Goal: Transaction & Acquisition: Purchase product/service

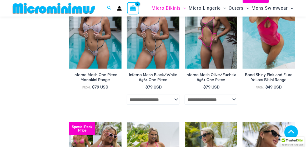
scroll to position [105, 0]
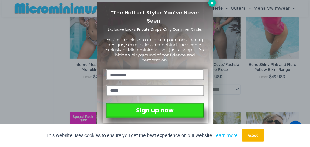
click at [211, 2] on icon at bounding box center [211, 3] width 5 height 5
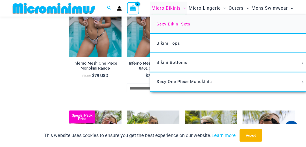
click at [186, 27] on span "Sexy Bikini Sets" at bounding box center [173, 24] width 34 height 5
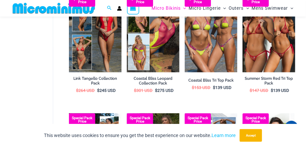
scroll to position [236, 0]
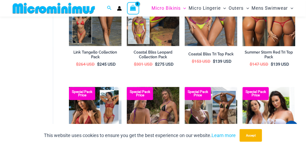
click at [256, 46] on img at bounding box center [268, 6] width 53 height 79
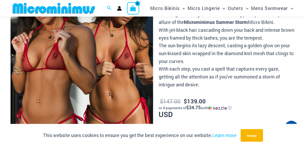
scroll to position [105, 0]
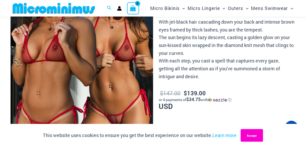
click at [263, 131] on button "Accept" at bounding box center [251, 135] width 22 height 13
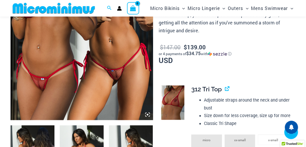
scroll to position [157, 0]
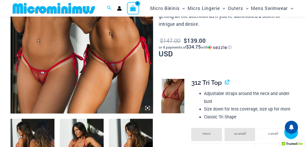
click at [117, 89] on img at bounding box center [82, 6] width 142 height 213
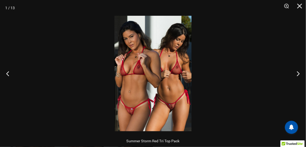
click at [147, 88] on img at bounding box center [152, 74] width 77 height 116
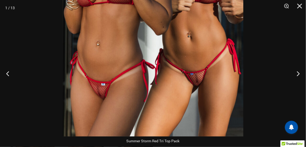
click at [146, 99] on img at bounding box center [153, 1] width 181 height 271
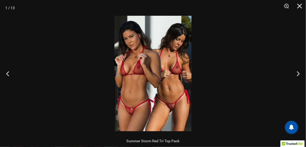
click at [146, 99] on img at bounding box center [152, 74] width 77 height 116
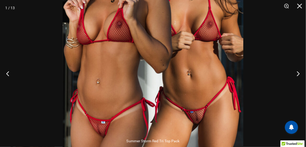
click at [145, 99] on img at bounding box center [153, 39] width 181 height 271
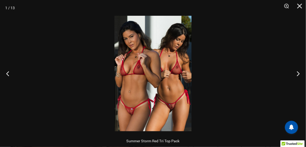
scroll to position [0, 0]
click at [123, 87] on img at bounding box center [152, 74] width 77 height 116
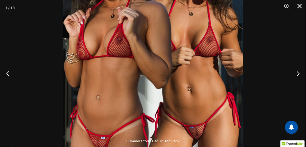
click at [123, 87] on img at bounding box center [153, 55] width 181 height 271
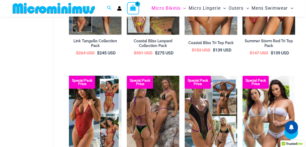
scroll to position [262, 0]
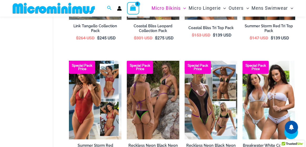
click at [257, 34] on h2 "Summer Storm Red Tri Top Pack" at bounding box center [268, 29] width 53 height 10
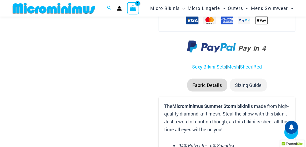
scroll to position [681, 0]
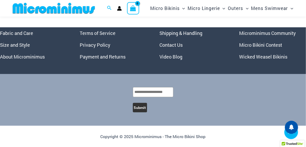
scroll to position [1942, 0]
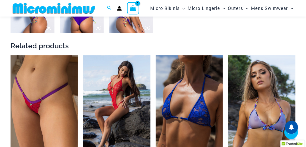
scroll to position [470, 0]
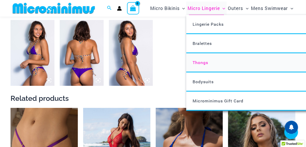
click at [208, 65] on span "Thongs" at bounding box center [200, 63] width 16 height 6
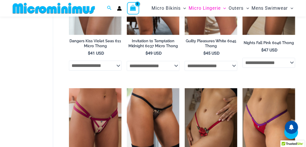
scroll to position [418, 0]
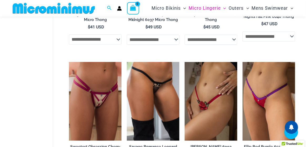
drag, startPoint x: 106, startPoint y: 91, endPoint x: 1, endPoint y: 34, distance: 119.9
click at [1, 17] on div "Search for: Search Search No products in the cart. No products in the cart. Con…" at bounding box center [153, 8] width 306 height 17
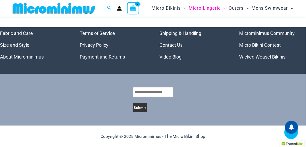
scroll to position [758, 0]
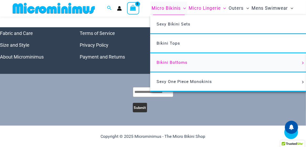
click at [178, 65] on span "Bikini Bottoms" at bounding box center [171, 62] width 31 height 5
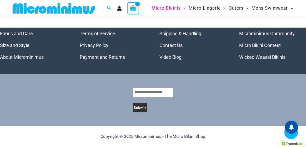
scroll to position [1842, 0]
